Goal: Task Accomplishment & Management: Use online tool/utility

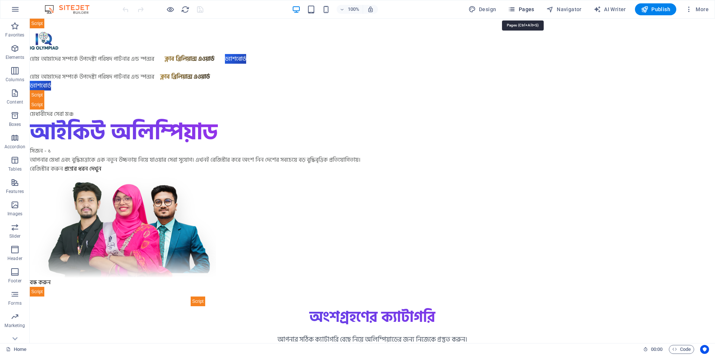
click at [524, 10] on span "Pages" at bounding box center [521, 9] width 26 height 7
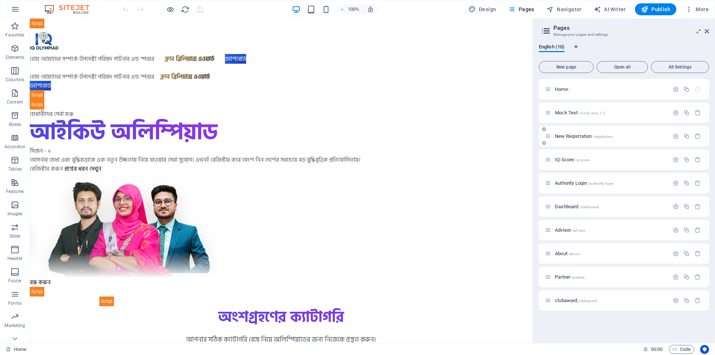
click at [621, 137] on p "New Registration /registration" at bounding box center [611, 136] width 112 height 5
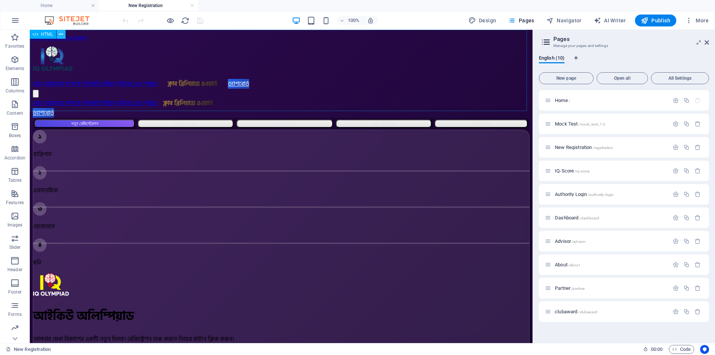
click at [62, 35] on icon at bounding box center [61, 35] width 4 height 8
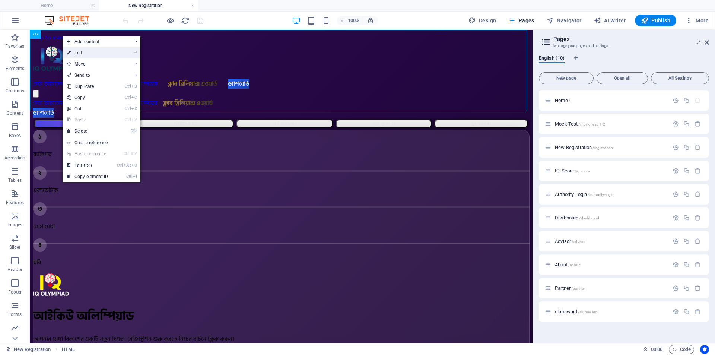
click at [75, 54] on link "⏎ Edit" at bounding box center [88, 52] width 50 height 11
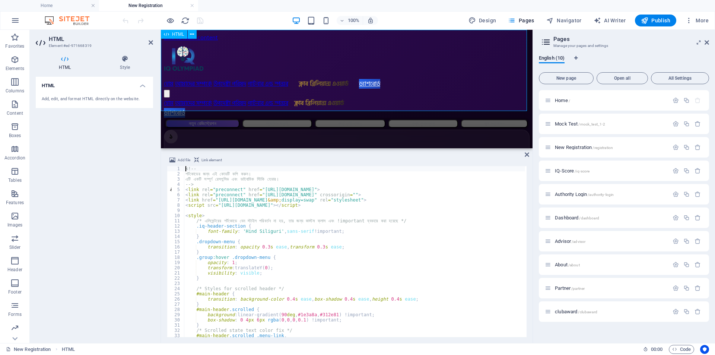
drag, startPoint x: 673, startPoint y: 178, endPoint x: 507, endPoint y: 65, distance: 200.9
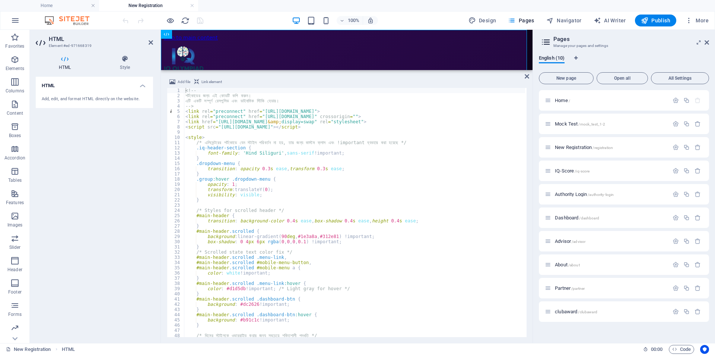
click at [244, 69] on div "Container HTML Container HTML" at bounding box center [347, 50] width 372 height 40
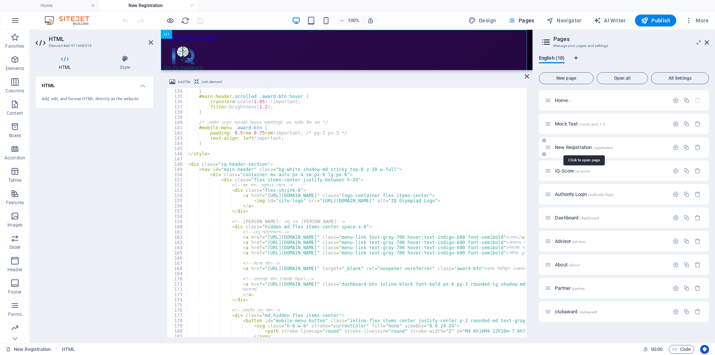
click at [613, 146] on span "/registration" at bounding box center [603, 148] width 20 height 4
click at [634, 149] on p "New Registration /registration" at bounding box center [611, 147] width 112 height 5
click at [631, 147] on p "New Registration /registration" at bounding box center [611, 147] width 112 height 5
click at [580, 16] on button "Navigator" at bounding box center [564, 21] width 41 height 12
select select "17010021-en"
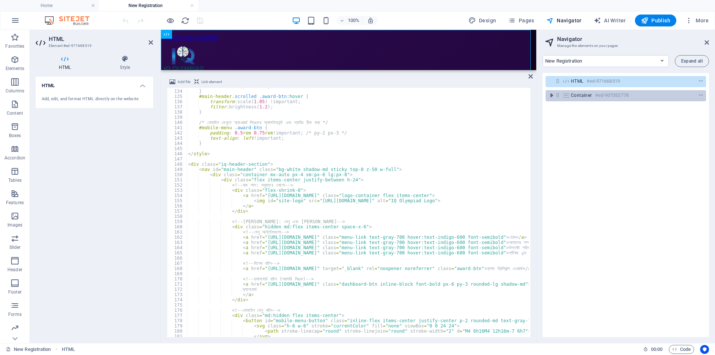
click at [594, 93] on div "Container #ed-907352778" at bounding box center [620, 95] width 98 height 9
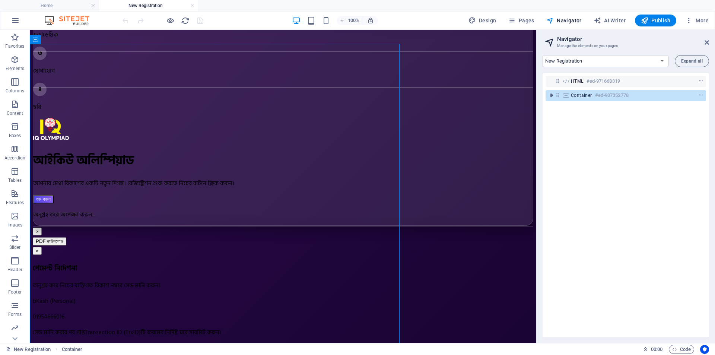
scroll to position [67, 0]
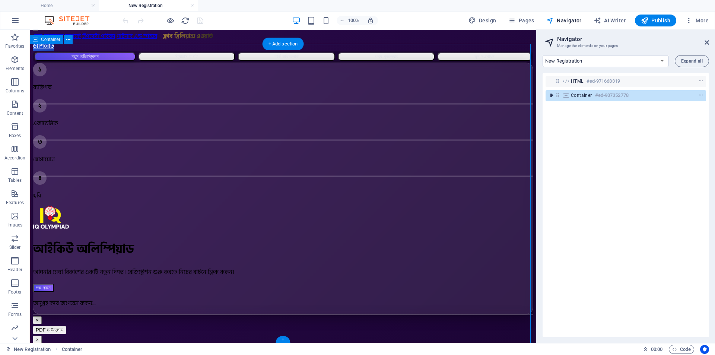
click at [548, 95] on icon "toggle-expand" at bounding box center [551, 95] width 7 height 7
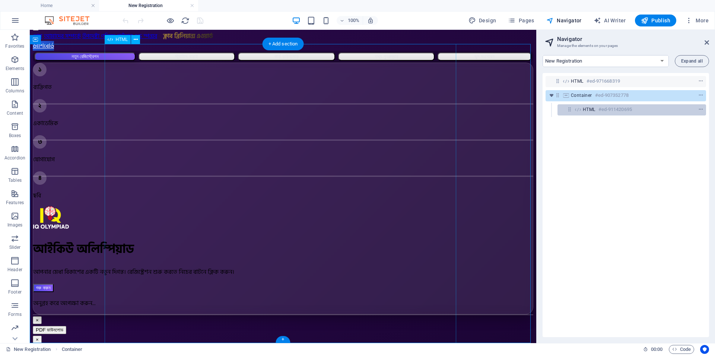
click at [624, 111] on h6 "#ed-911420695" at bounding box center [616, 109] width 34 height 9
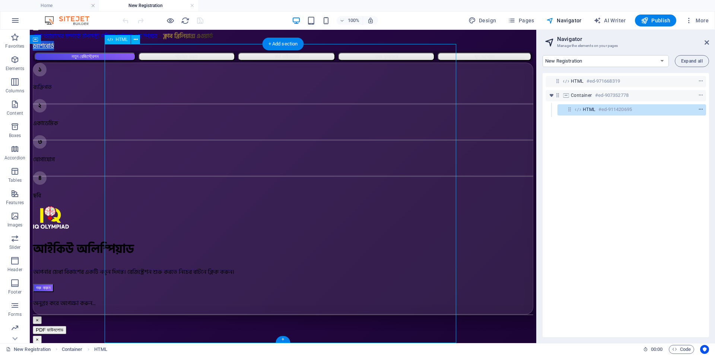
click at [699, 108] on icon "context-menu" at bounding box center [701, 109] width 5 height 5
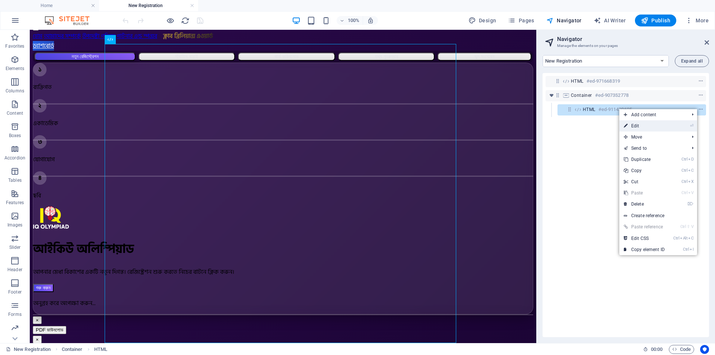
click at [645, 126] on link "⏎ Edit" at bounding box center [645, 125] width 50 height 11
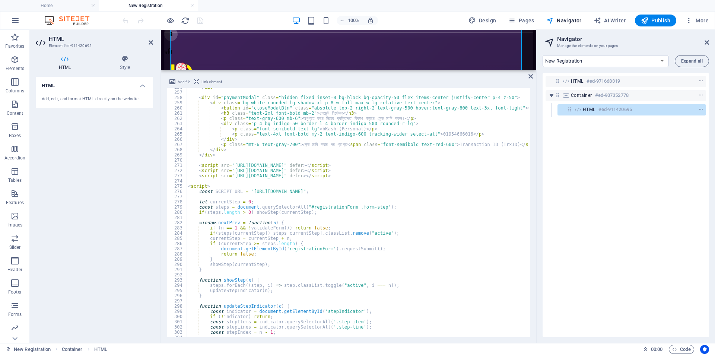
scroll to position [0, 0]
type textarea "document.getElementById('registrationForm').requestSubmit();"
drag, startPoint x: 281, startPoint y: 250, endPoint x: 322, endPoint y: 251, distance: 41.0
